Goal: Task Accomplishment & Management: Manage account settings

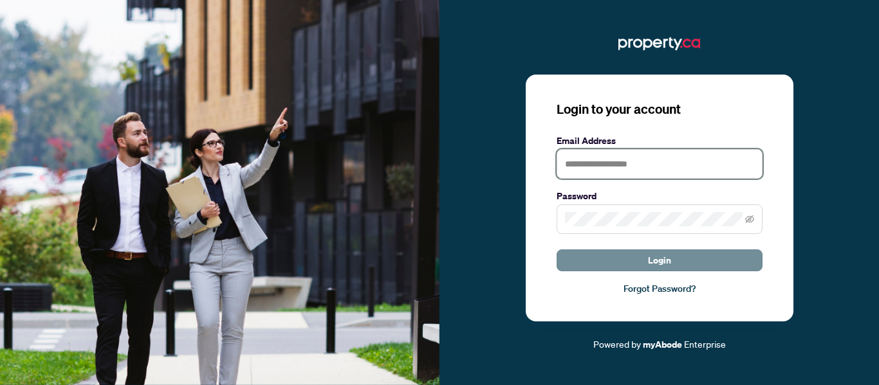
type input "**********"
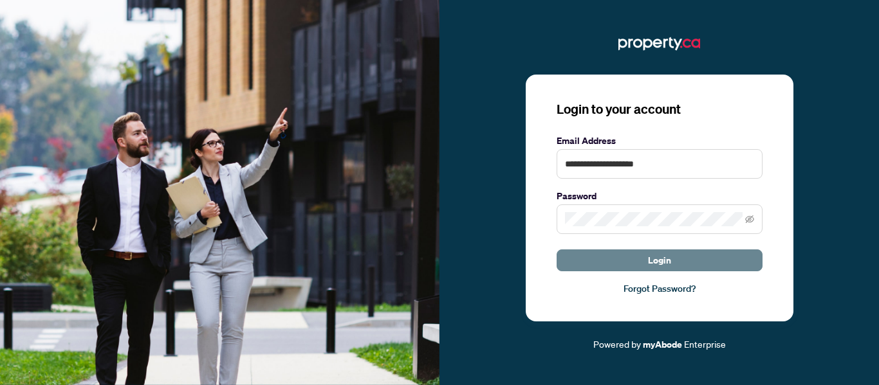
click at [632, 262] on button "Login" at bounding box center [659, 261] width 206 height 22
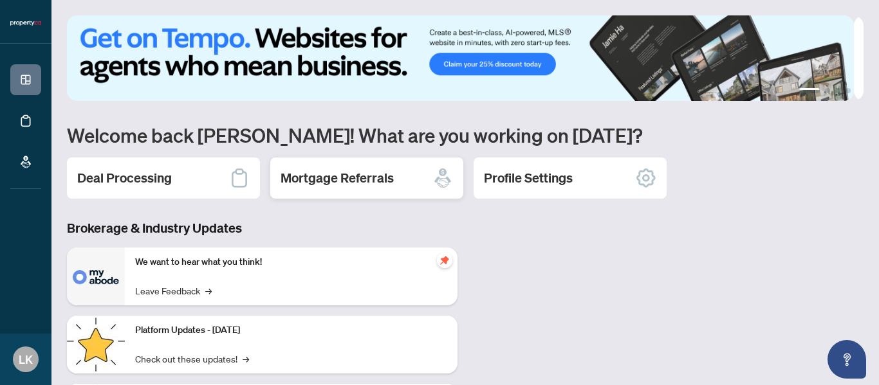
scroll to position [64, 0]
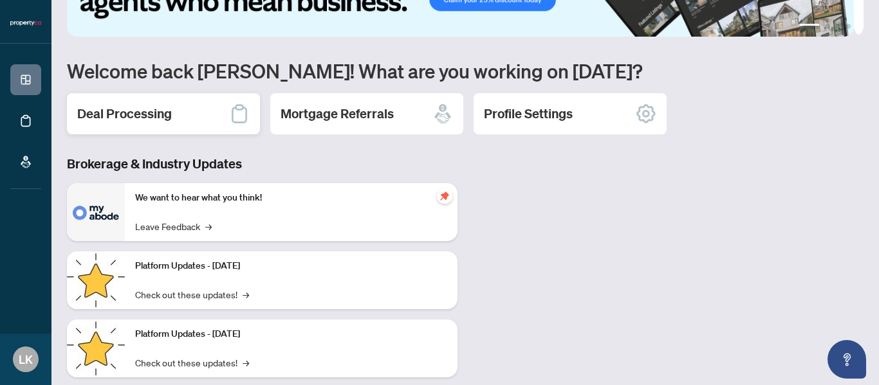
click at [161, 115] on h2 "Deal Processing" at bounding box center [124, 114] width 95 height 18
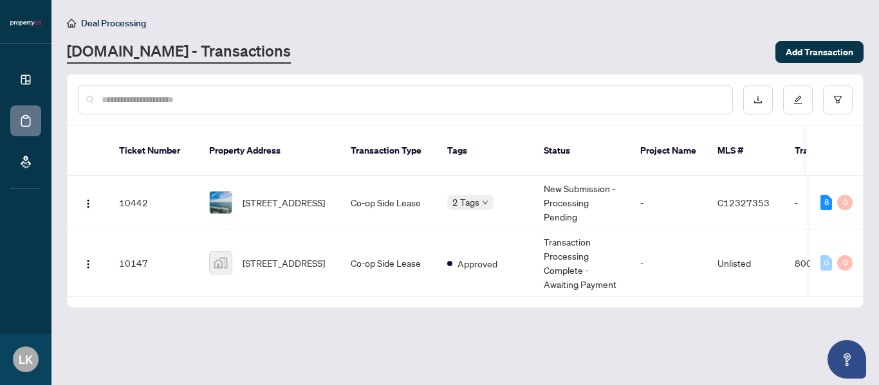
drag, startPoint x: 318, startPoint y: 281, endPoint x: 409, endPoint y: 284, distance: 91.4
click at [409, 284] on div "10442 [STREET_ADDRESS] Co-op Side Lease 2 Tags New Submission - Processing Pend…" at bounding box center [465, 236] width 795 height 121
click at [372, 322] on main "Deal Processing [DOMAIN_NAME] - Transactions Add Transaction Ticket Number Prop…" at bounding box center [464, 192] width 827 height 385
click at [375, 230] on td "Co-op Side Lease" at bounding box center [388, 264] width 96 height 68
